Goal: Complete application form

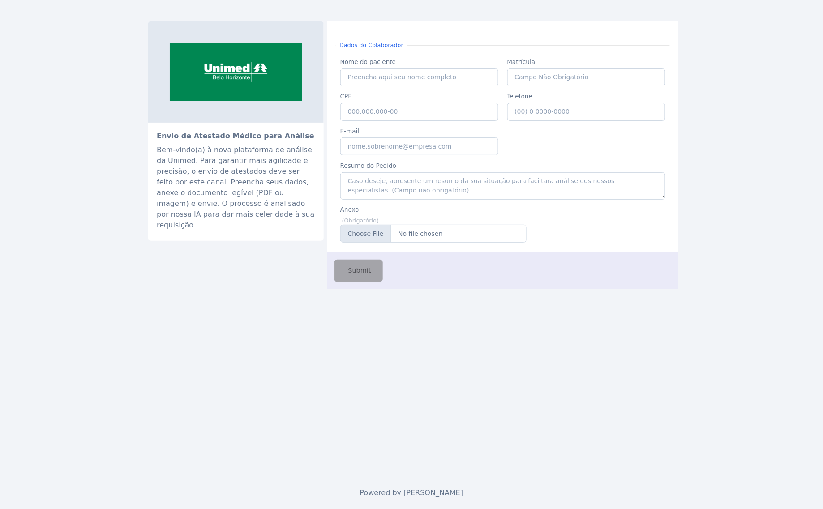
click at [422, 73] on input "Nome do paciente" at bounding box center [419, 78] width 159 height 18
type input "Caio de Castro"
type input "117.938.536"
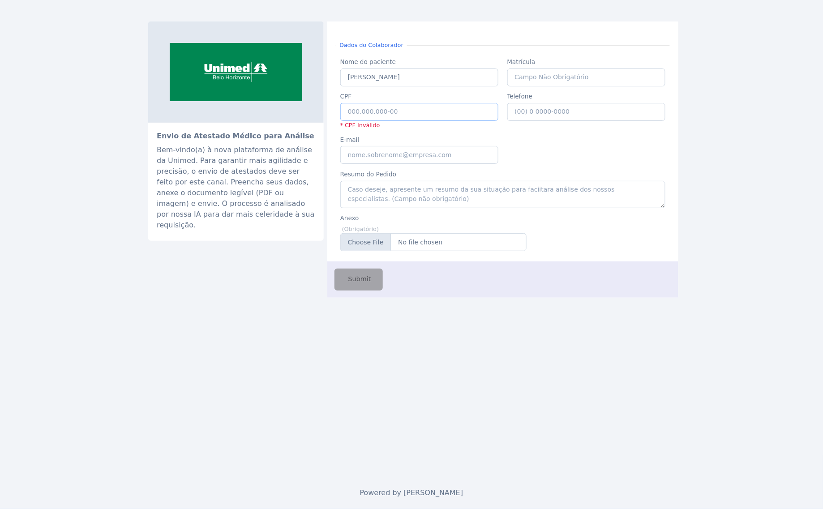
click at [384, 119] on input "CPF" at bounding box center [419, 112] width 159 height 18
paste input "951.3"
paste input "067.991.136-76"
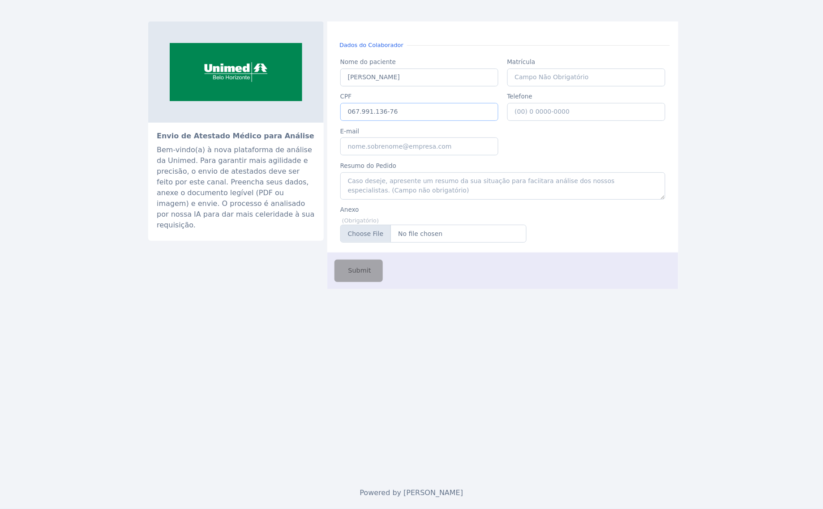
type input "067.991.136-76"
click at [352, 152] on input "E-mail" at bounding box center [419, 147] width 159 height 18
type input "caio.castro@fluna.io"
click at [411, 232] on input "Anexo" at bounding box center [433, 234] width 186 height 18
click at [422, 232] on input "Anexo" at bounding box center [433, 234] width 186 height 18
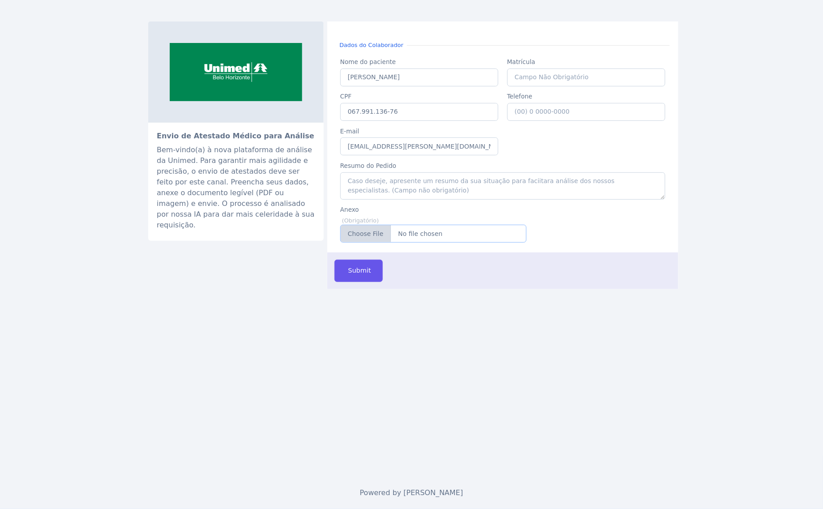
type input "C:\fakepath\atestadoViviane.pdf"
click at [351, 273] on span "Submit" at bounding box center [359, 271] width 25 height 10
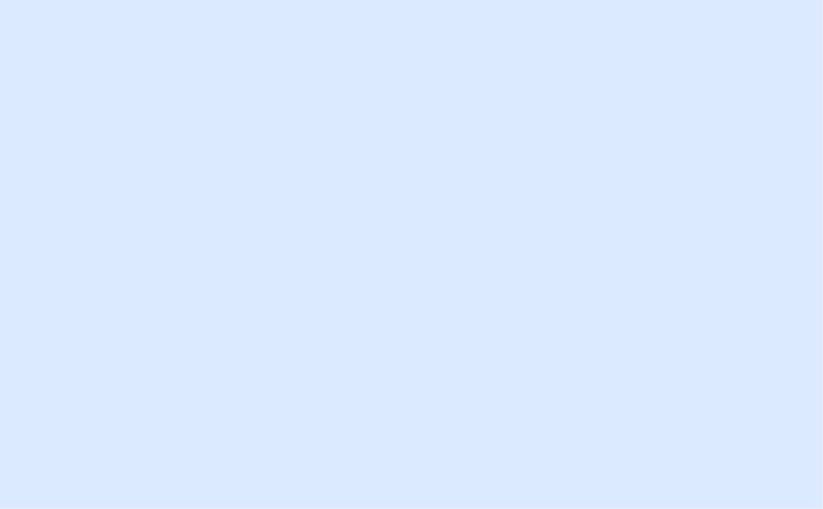
type input "[EMAIL_ADDRESS][PERSON_NAME][DOMAIN_NAME]"
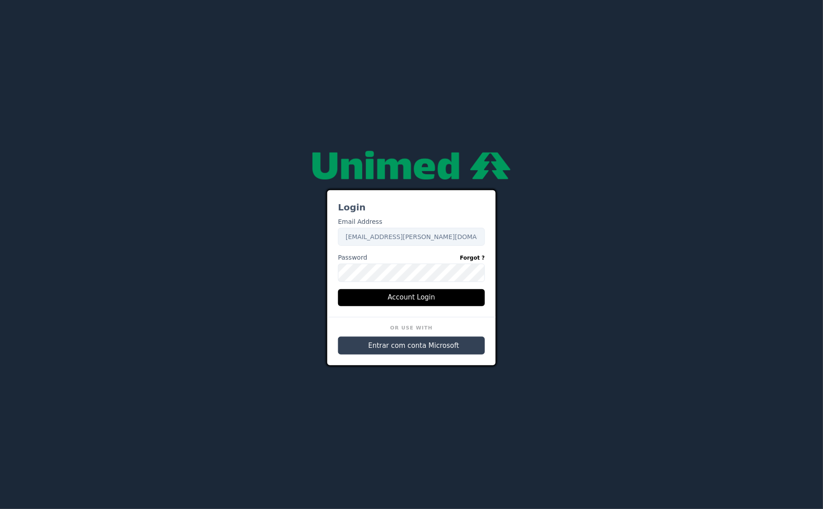
click at [405, 348] on span "Entrar com conta Microsoft" at bounding box center [414, 346] width 91 height 10
type input "[EMAIL_ADDRESS][PERSON_NAME][DOMAIN_NAME]"
click at [407, 343] on span "Entrar com conta Microsoft" at bounding box center [414, 346] width 91 height 10
click at [390, 338] on button "Entrar com conta Microsoft" at bounding box center [411, 346] width 147 height 18
type input "caio.castro.fluna@unimedbh.com.br"
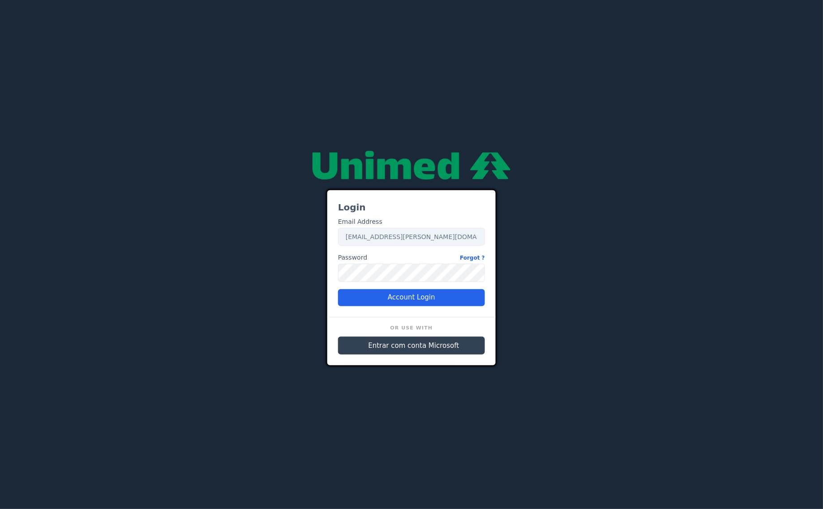
click at [403, 354] on button "Entrar com conta Microsoft" at bounding box center [411, 346] width 147 height 18
